Goal: Navigation & Orientation: Find specific page/section

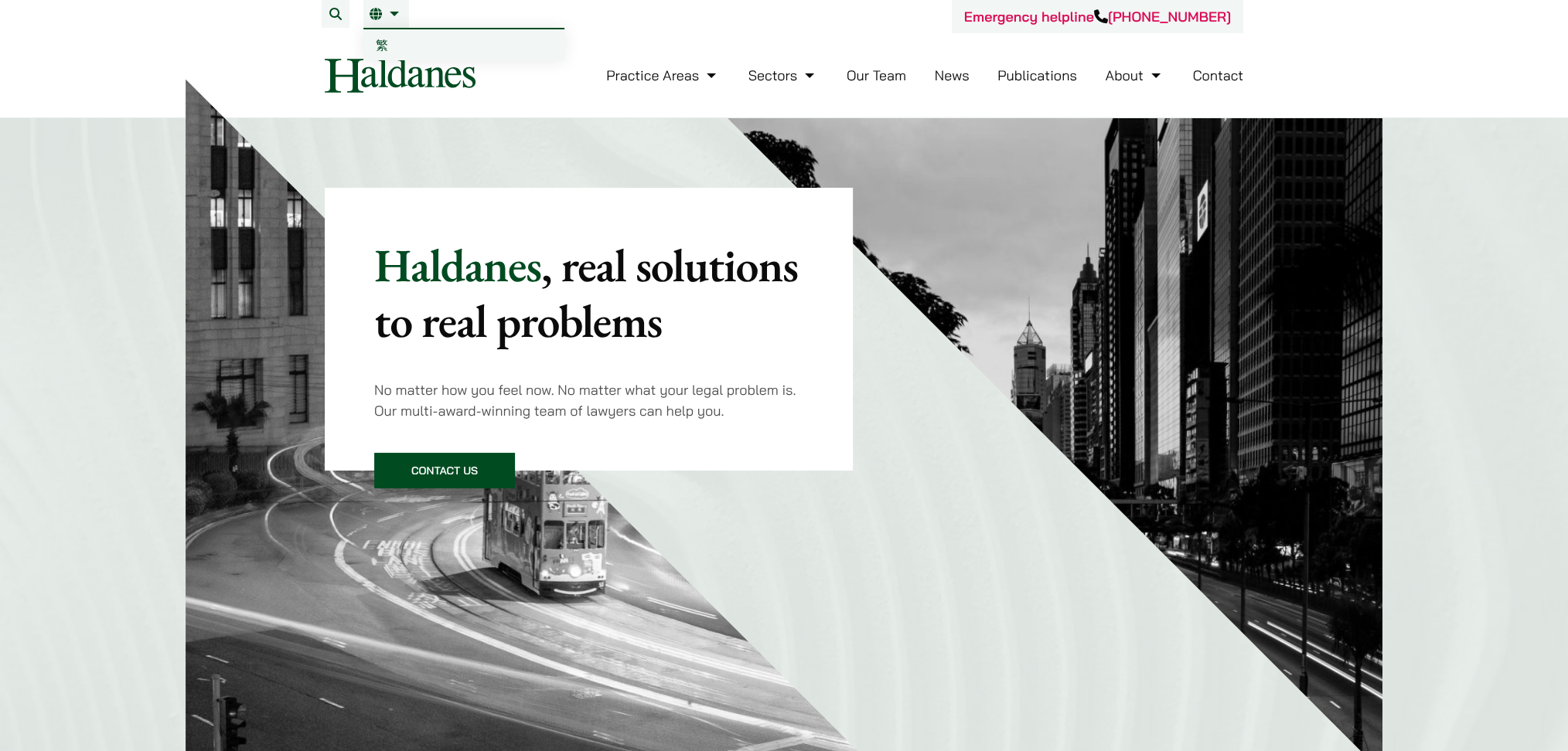
click at [379, 37] on span "繁" at bounding box center [381, 45] width 12 height 16
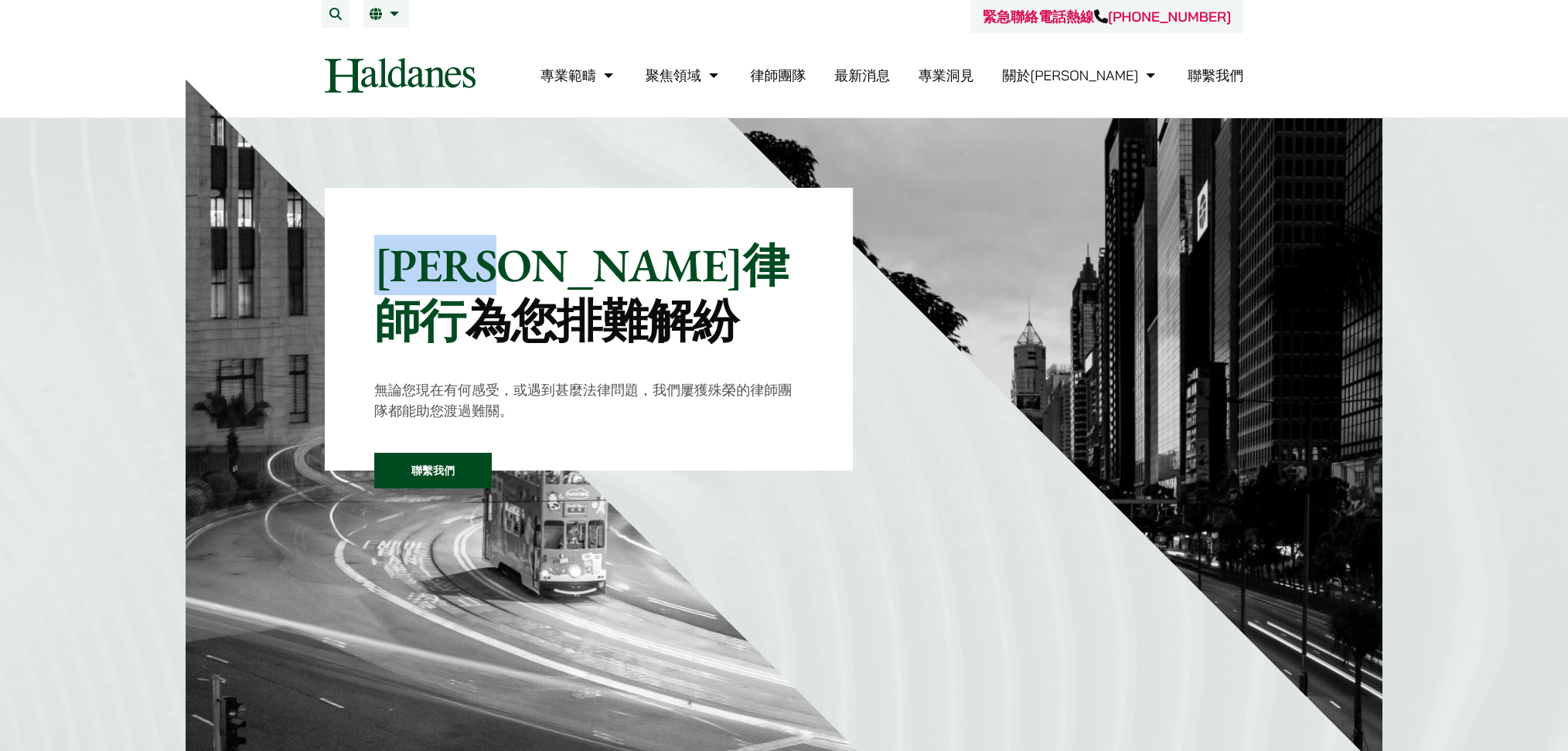
drag, startPoint x: 387, startPoint y: 255, endPoint x: 586, endPoint y: 244, distance: 199.3
click at [586, 244] on p "[PERSON_NAME]律師行 為您排難解紛" at bounding box center [589, 292] width 429 height 111
copy p "[PERSON_NAME]律師行"
